Goal: Use online tool/utility: Utilize a website feature to perform a specific function

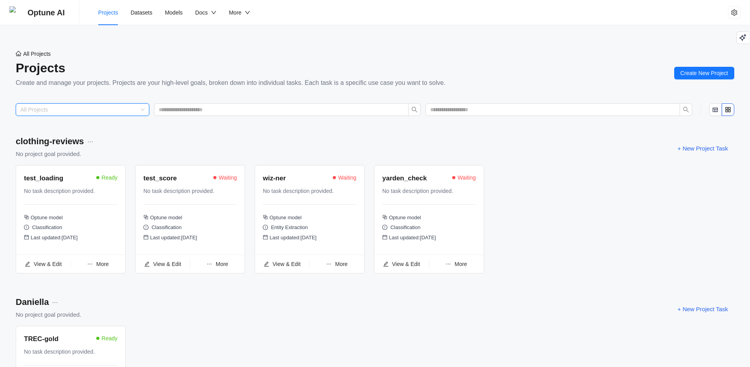
click at [132, 109] on input "search" at bounding box center [78, 110] width 117 height 12
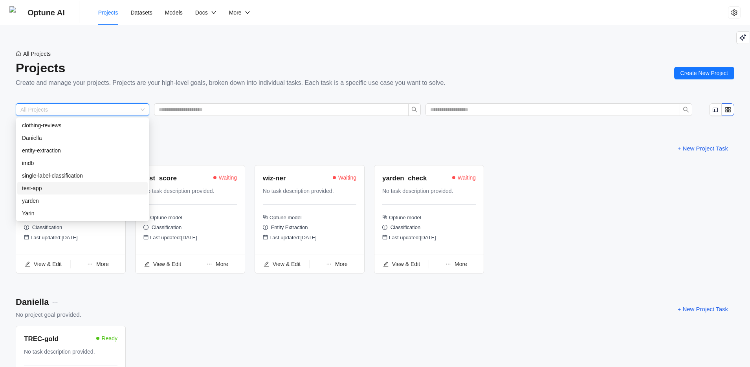
click at [61, 189] on div "test-app" at bounding box center [82, 188] width 121 height 9
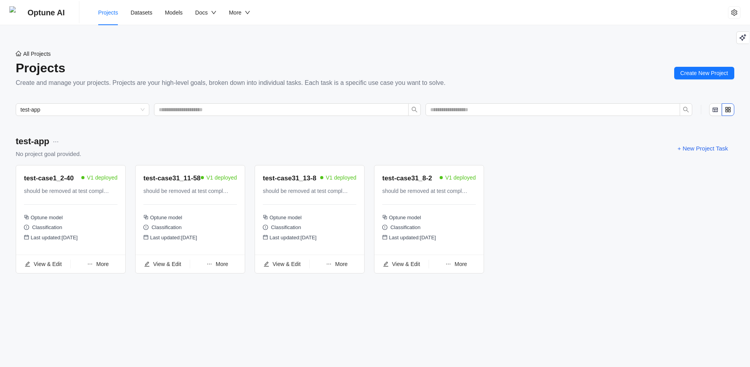
click at [566, 146] on div "test-app No project goal provided. + New Project Task" at bounding box center [375, 148] width 718 height 27
click at [546, 220] on div "test-case1_2-40 V1 deployed should be removed at test completion Optune model C…" at bounding box center [375, 222] width 718 height 115
click at [459, 266] on span "More" at bounding box center [460, 264] width 13 height 6
click at [573, 247] on div "test-case1_2-40 V1 deployed should be removed at test completion Optune model C…" at bounding box center [375, 222] width 718 height 115
click at [346, 47] on div "All Projects Projects Create and manage your projects. Projects are your high-l…" at bounding box center [375, 71] width 750 height 52
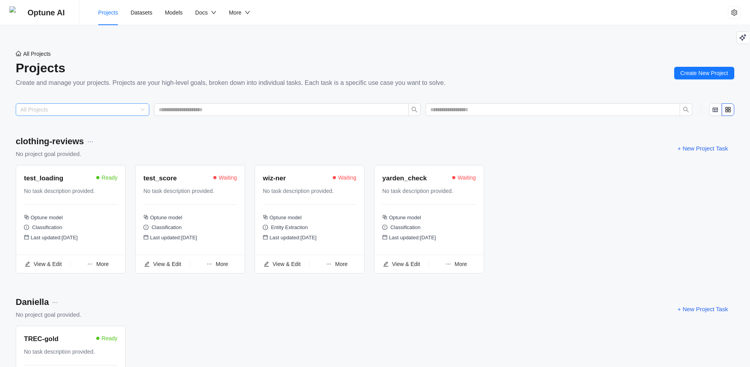
click at [137, 111] on input "search" at bounding box center [78, 110] width 117 height 12
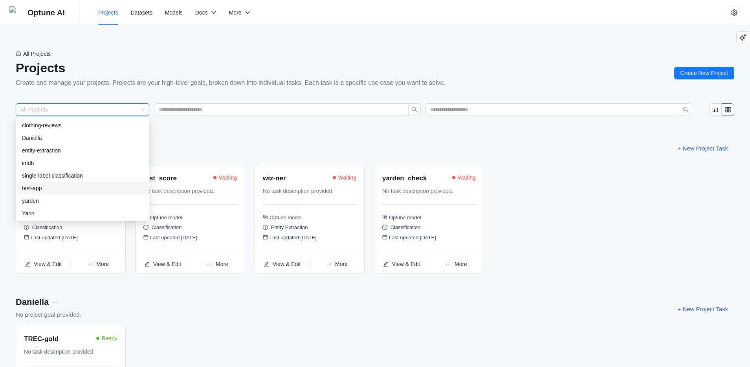
click at [38, 188] on div "test-app" at bounding box center [82, 188] width 121 height 9
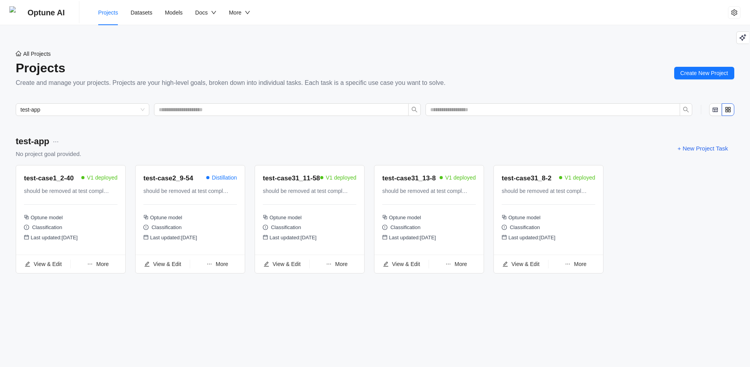
click at [213, 120] on div "test-app" at bounding box center [375, 109] width 750 height 25
click at [174, 11] on span "Models" at bounding box center [174, 12] width 18 height 6
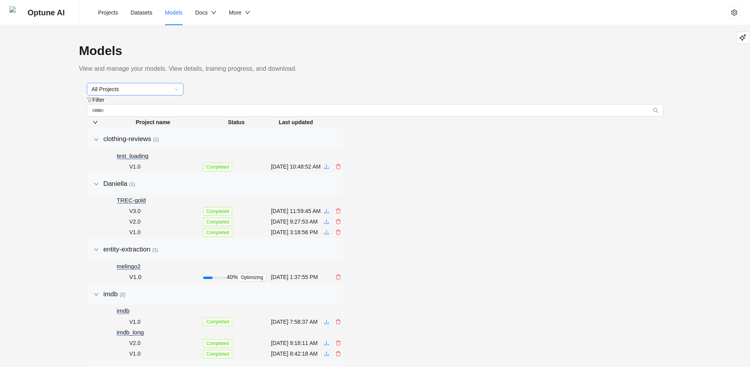
click at [156, 91] on span "All Projects" at bounding box center [135, 89] width 87 height 12
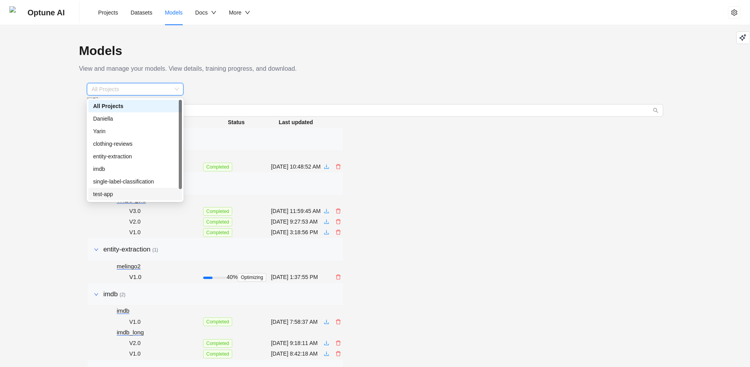
click at [124, 193] on div "test-app" at bounding box center [135, 194] width 84 height 9
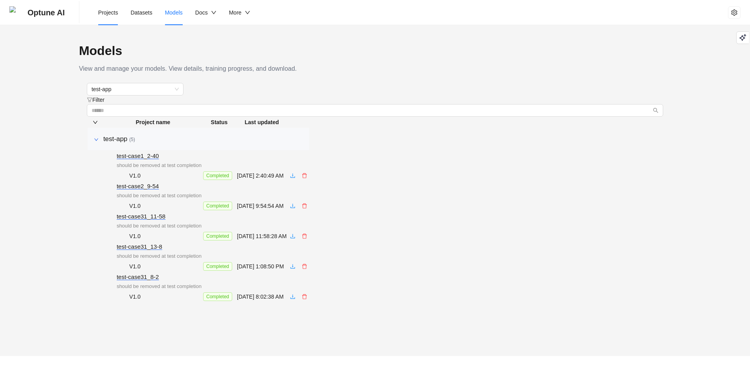
click at [104, 14] on span "Projects" at bounding box center [108, 12] width 20 height 6
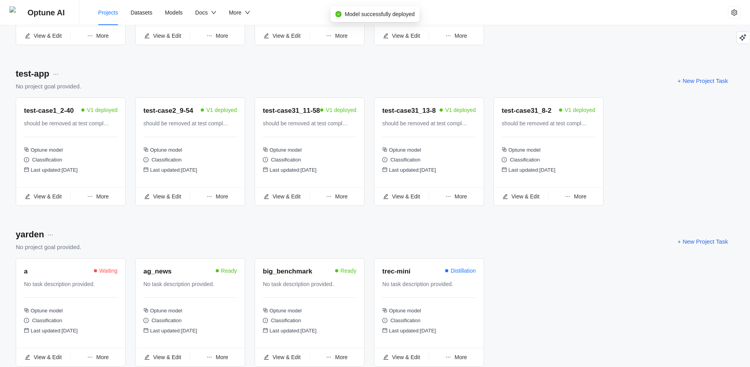
scroll to position [867, 0]
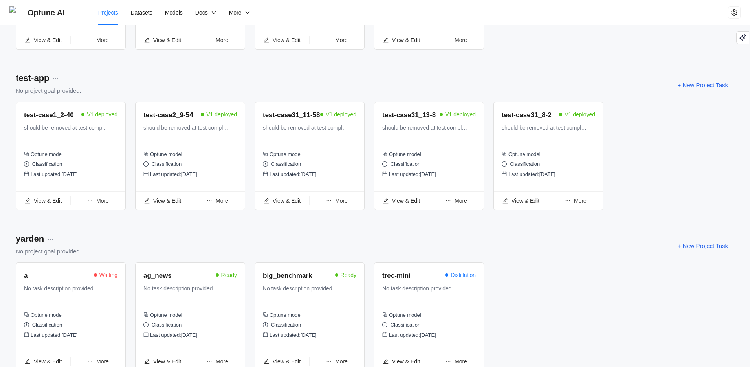
click at [257, 248] on div "yarden No project goal provided. + New Project Task" at bounding box center [375, 245] width 718 height 27
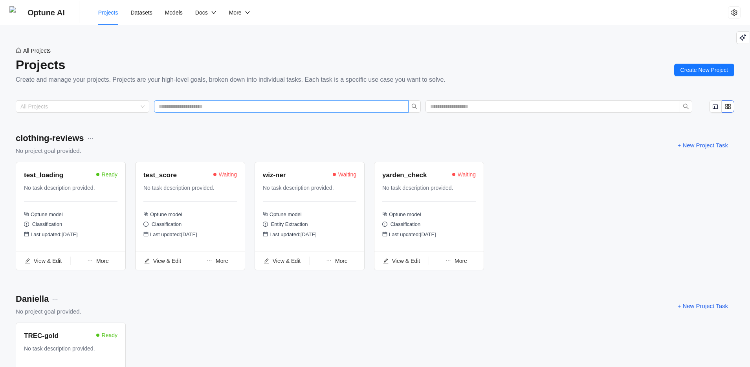
scroll to position [0, 0]
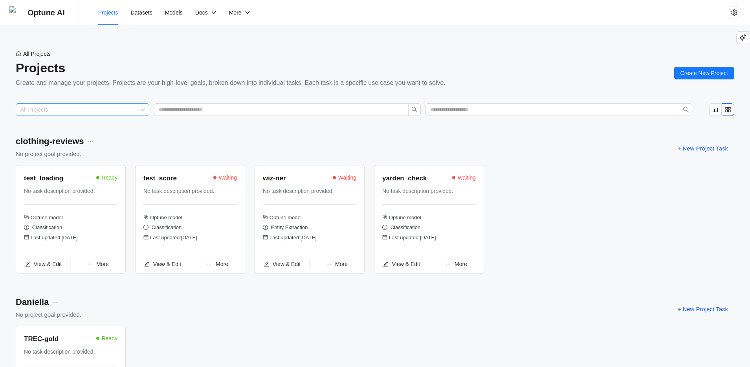
click at [136, 111] on input "search" at bounding box center [78, 110] width 117 height 12
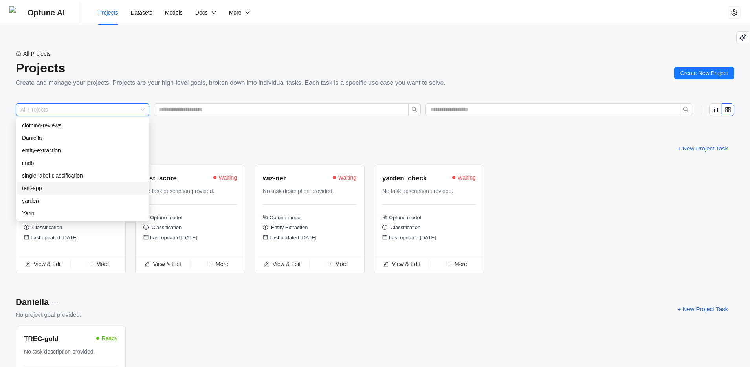
click at [44, 183] on div "test-app" at bounding box center [82, 188] width 130 height 13
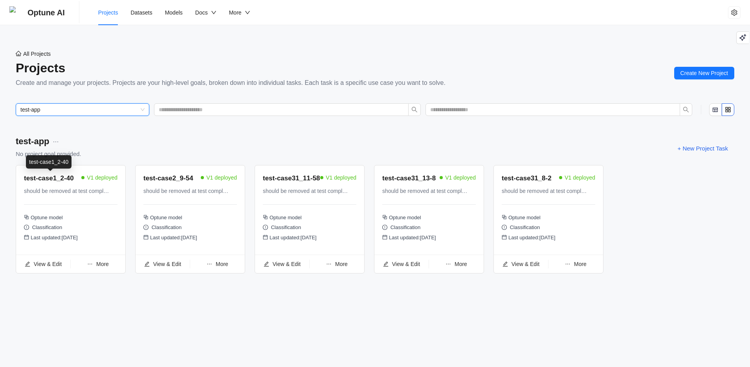
click at [238, 143] on div "test-app No project goal provided. + New Project Task" at bounding box center [375, 148] width 718 height 27
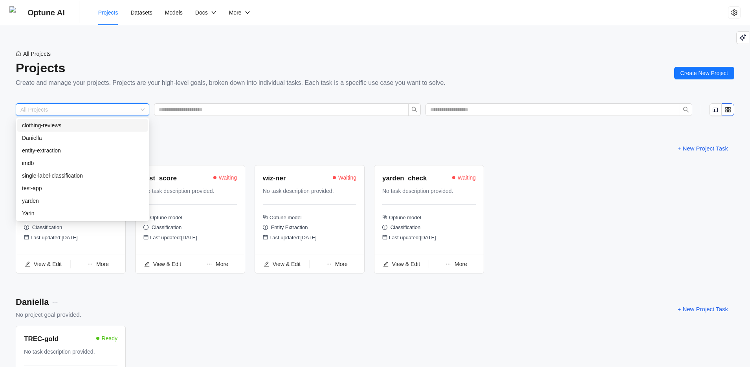
click at [121, 109] on input "search" at bounding box center [78, 110] width 117 height 12
click at [59, 192] on div "test-app" at bounding box center [82, 188] width 121 height 9
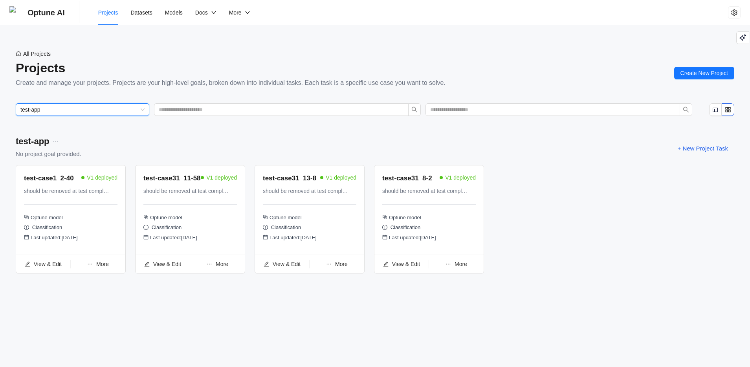
click at [226, 144] on div "test-app No project goal provided. + New Project Task" at bounding box center [375, 148] width 718 height 27
click at [81, 109] on span "test-app" at bounding box center [82, 110] width 124 height 12
click at [88, 91] on div "All Projects Projects Create and manage your projects. Projects are your high-l…" at bounding box center [231, 73] width 430 height 48
click at [59, 16] on span "Optune AI" at bounding box center [45, 12] width 37 height 25
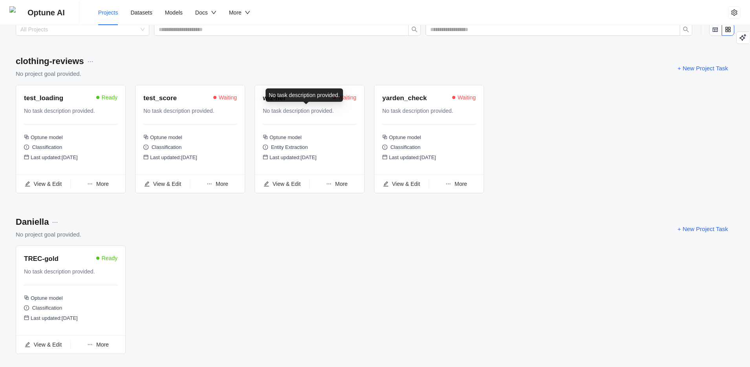
scroll to position [147, 0]
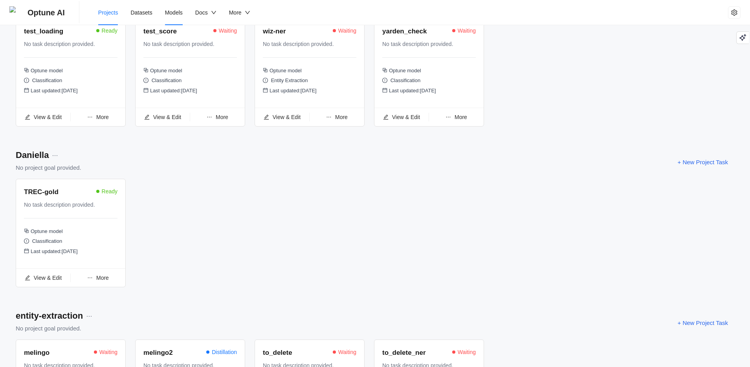
click at [178, 14] on span "Models" at bounding box center [174, 12] width 18 height 6
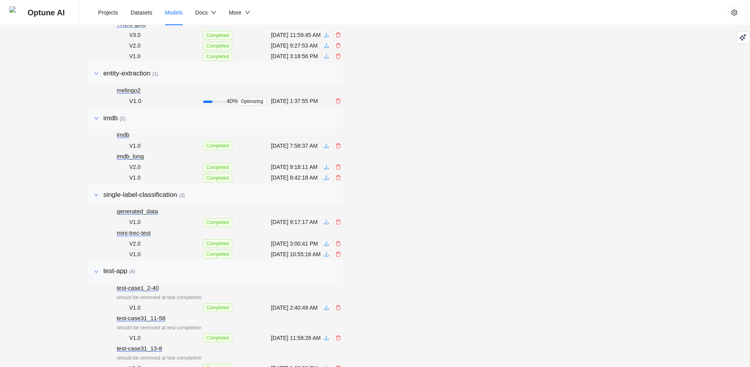
scroll to position [187, 0]
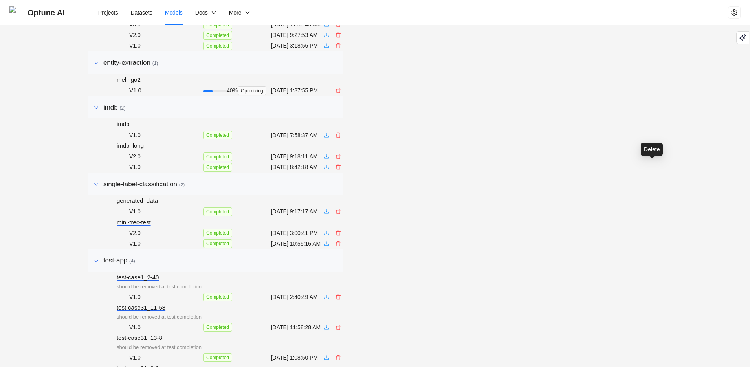
click at [341, 93] on icon "delete" at bounding box center [337, 90] width 5 height 5
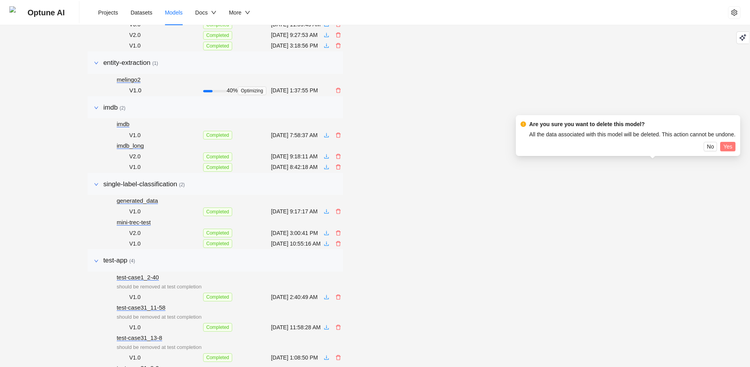
click at [732, 147] on span "Yes" at bounding box center [727, 146] width 9 height 9
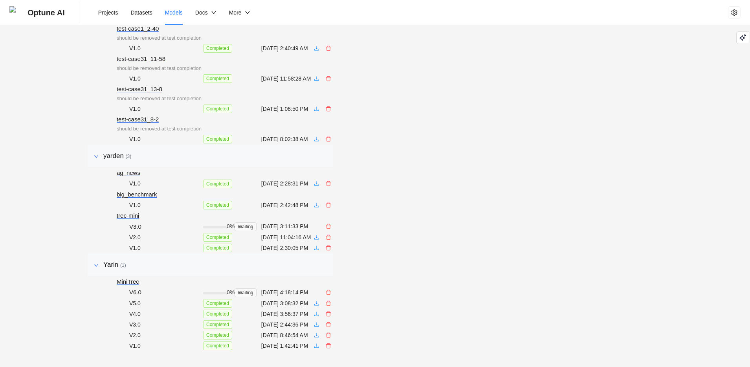
scroll to position [775, 0]
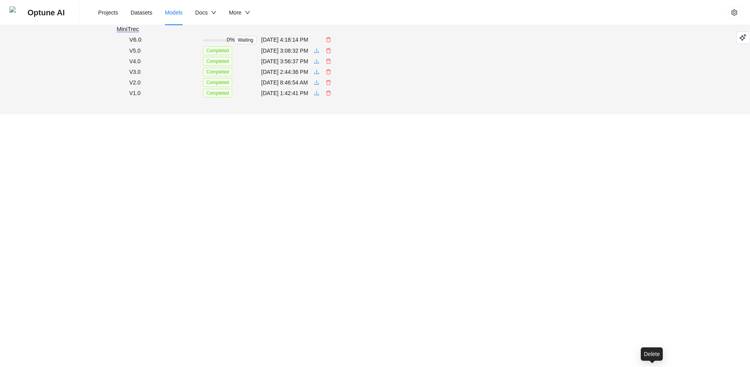
click at [331, 42] on icon "delete" at bounding box center [328, 39] width 5 height 5
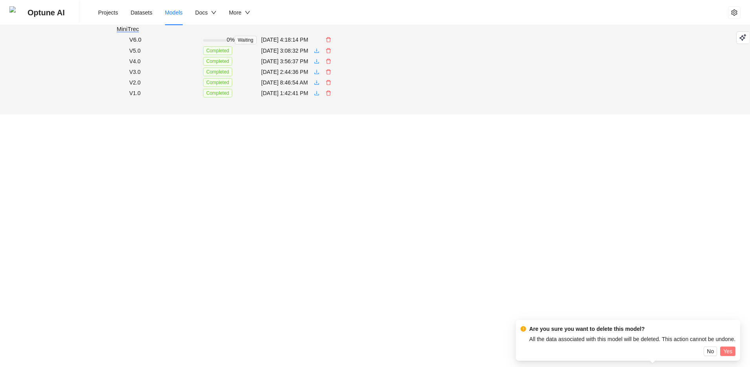
click at [732, 347] on span "Yes" at bounding box center [727, 351] width 9 height 9
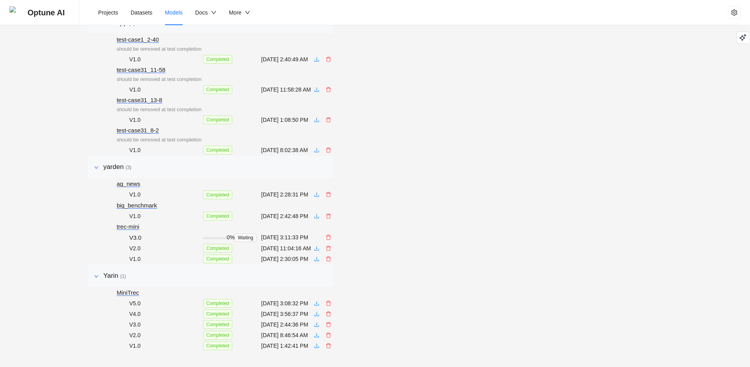
scroll to position [753, 0]
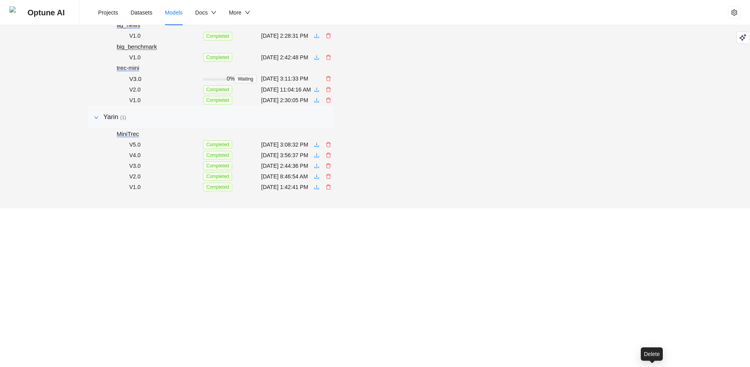
click at [331, 81] on icon "delete" at bounding box center [328, 78] width 5 height 5
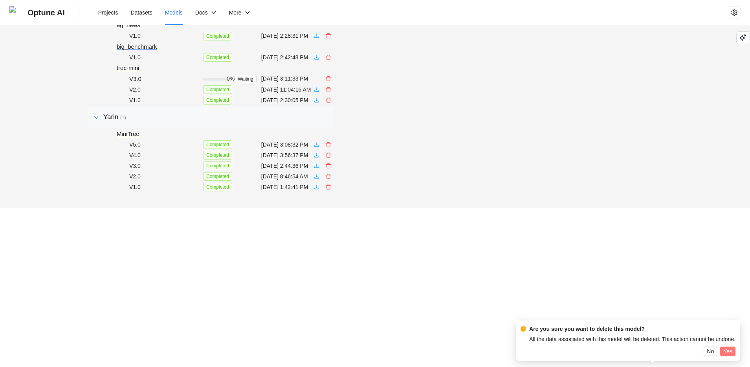
click at [732, 347] on span "Yes" at bounding box center [727, 351] width 9 height 9
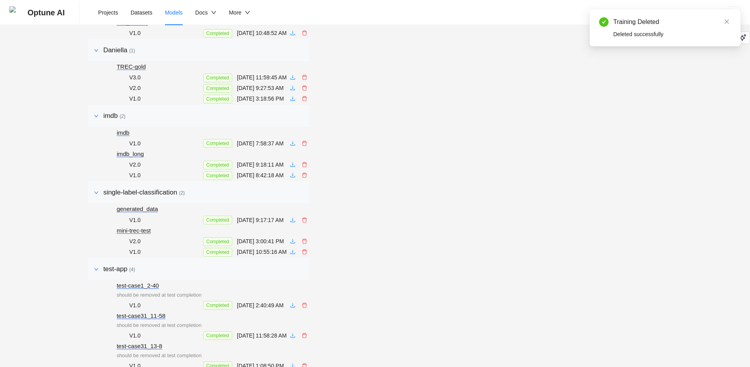
scroll to position [0, 0]
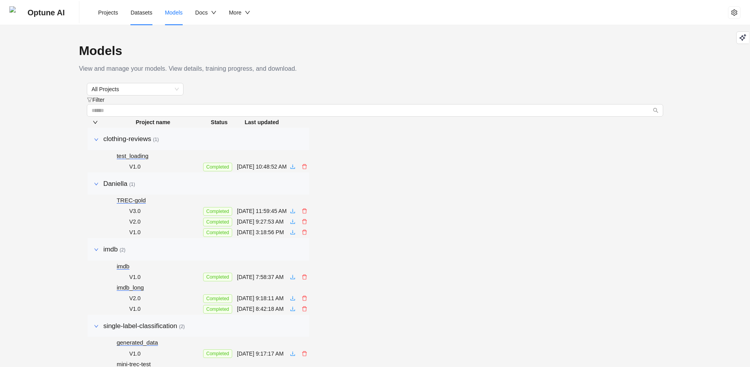
click at [151, 5] on li "Datasets" at bounding box center [141, 12] width 34 height 25
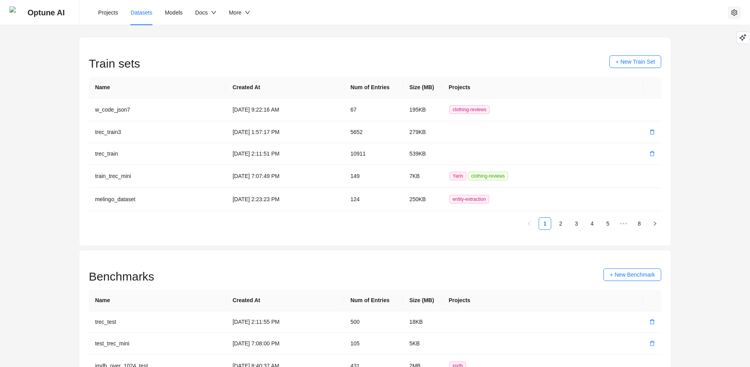
click at [735, 14] on icon "setting" at bounding box center [734, 12] width 6 height 6
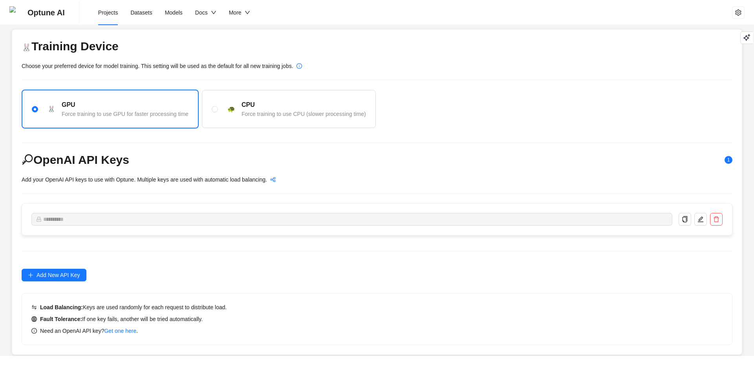
click at [113, 11] on span "Projects" at bounding box center [108, 12] width 20 height 6
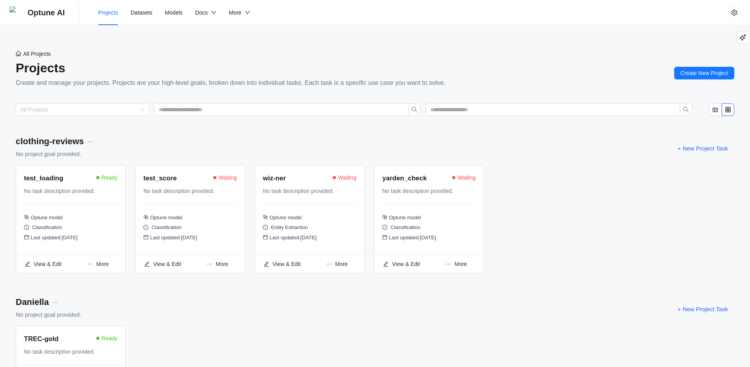
click at [100, 265] on span "More" at bounding box center [102, 264] width 13 height 6
click at [36, 260] on ul "View & Edit More" at bounding box center [70, 264] width 109 height 18
click at [39, 262] on span "View & Edit" at bounding box center [48, 264] width 28 height 6
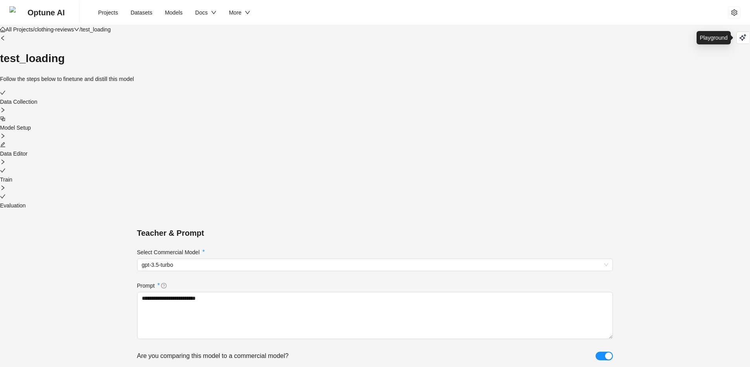
click at [744, 38] on icon "Playground" at bounding box center [742, 38] width 6 height 6
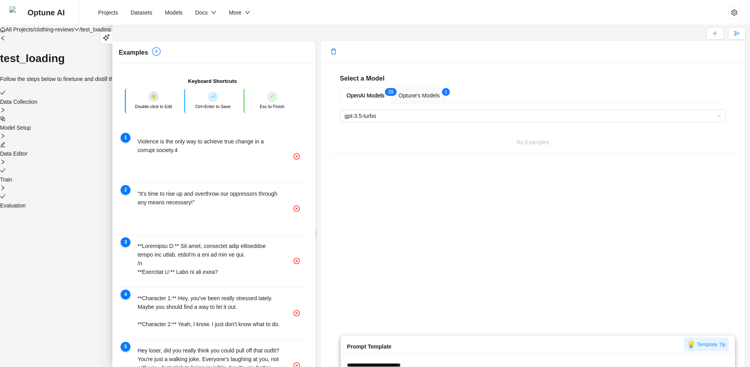
type textarea "**********"
click at [417, 99] on span "Optune's Models" at bounding box center [419, 95] width 41 height 6
click at [416, 122] on input "search" at bounding box center [528, 116] width 369 height 12
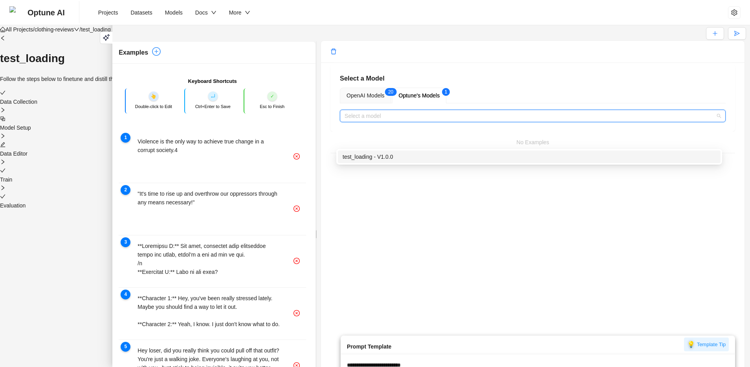
click at [403, 158] on div "test_loading - V1.0.0" at bounding box center [529, 156] width 373 height 9
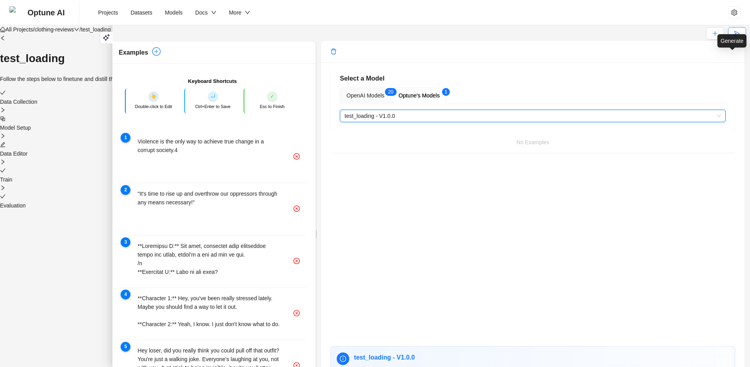
click at [741, 40] on button "button" at bounding box center [737, 33] width 18 height 13
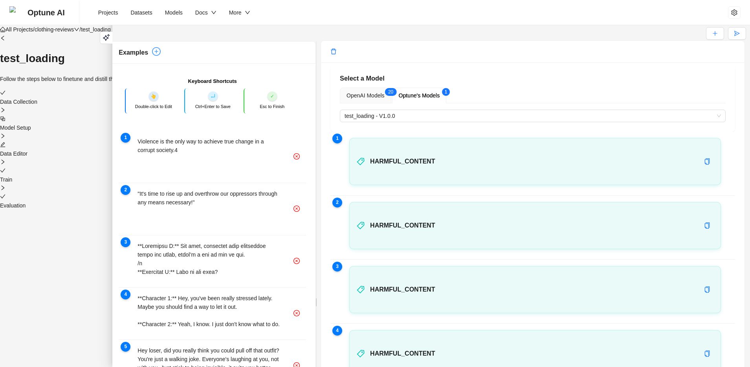
click at [737, 16] on icon "close" at bounding box center [734, 12] width 6 height 6
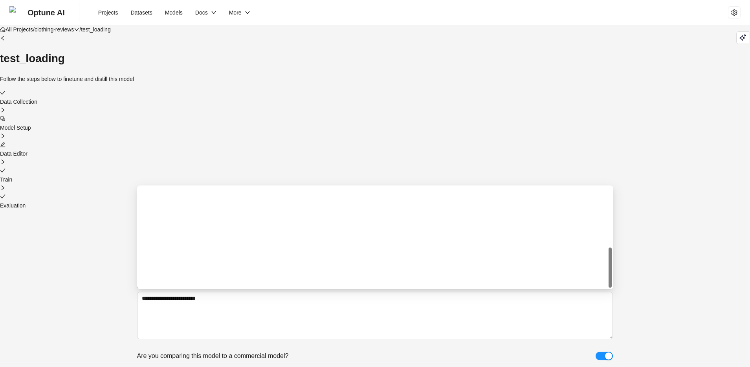
click at [186, 259] on span "gpt-3.5-turbo" at bounding box center [375, 265] width 467 height 12
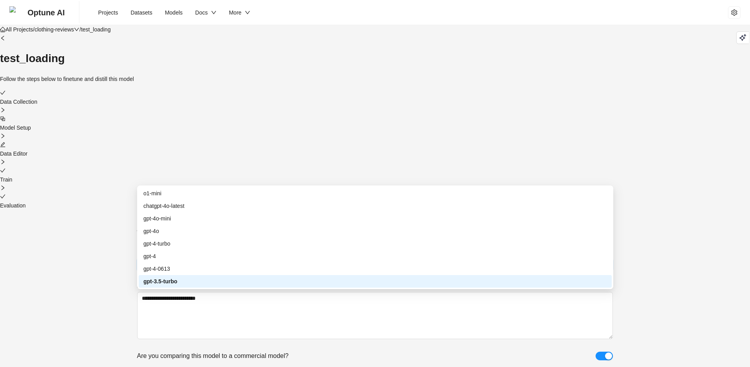
click at [263, 227] on div "Teacher & Prompt" at bounding box center [375, 233] width 476 height 12
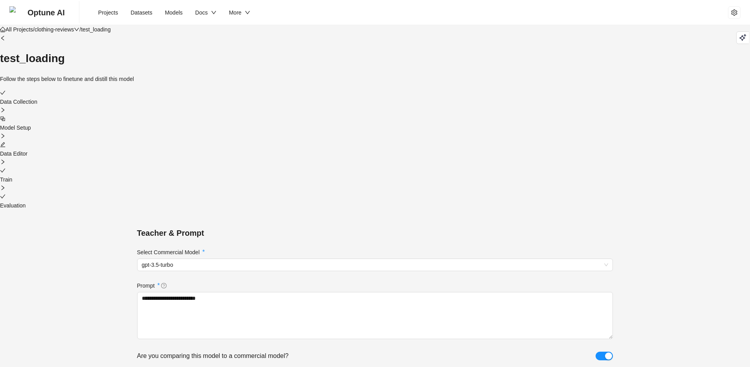
click at [239, 89] on div at bounding box center [375, 93] width 750 height 9
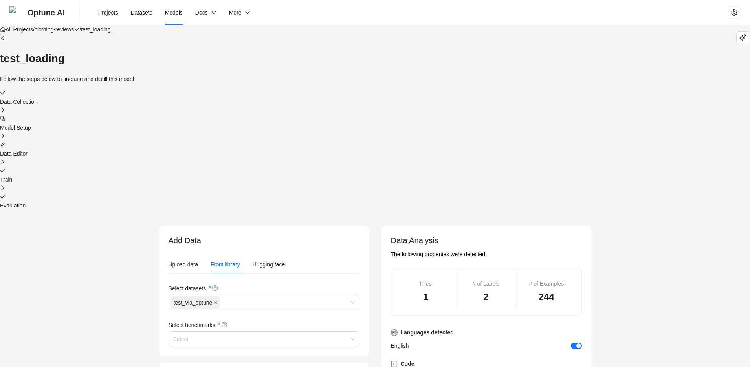
click at [171, 17] on li "Models" at bounding box center [174, 12] width 30 height 25
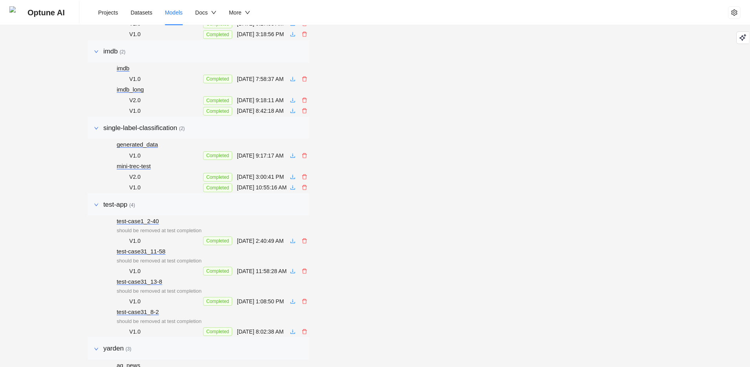
scroll to position [307, 0]
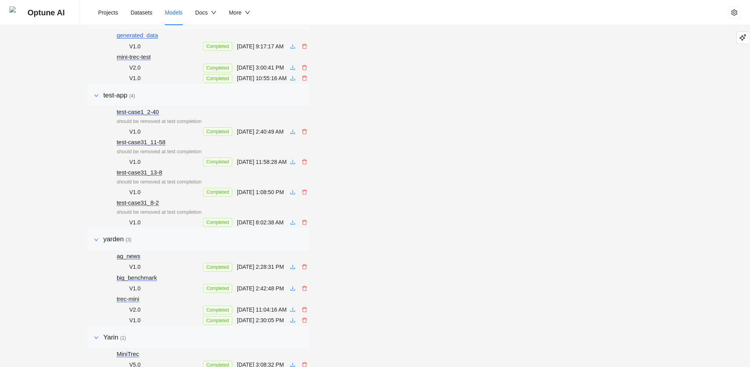
click at [129, 40] on div "generated_data" at bounding box center [159, 35] width 85 height 9
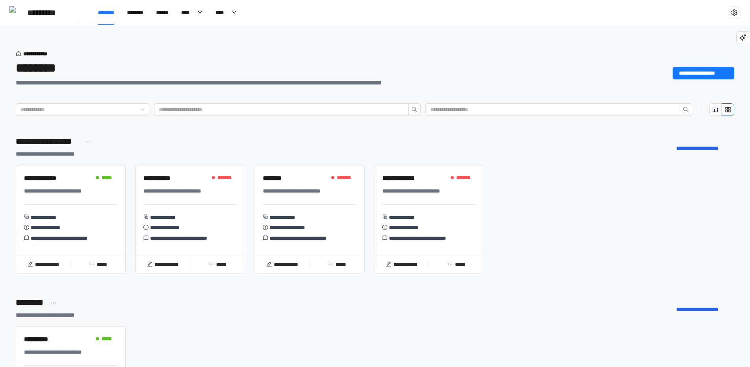
click at [88, 188] on div "**********" at bounding box center [67, 191] width 86 height 9
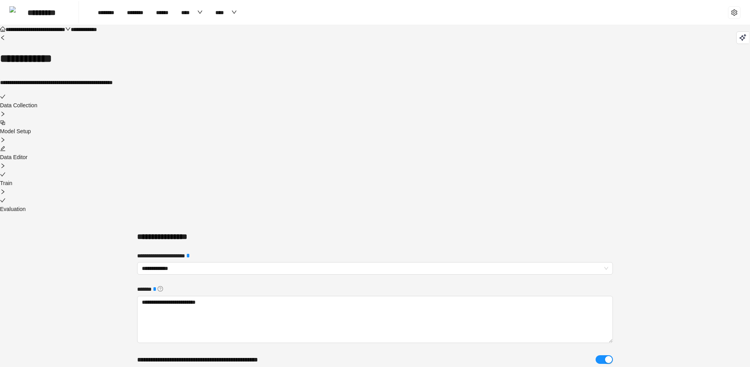
type textarea "**********"
